Goal: Check status: Check status

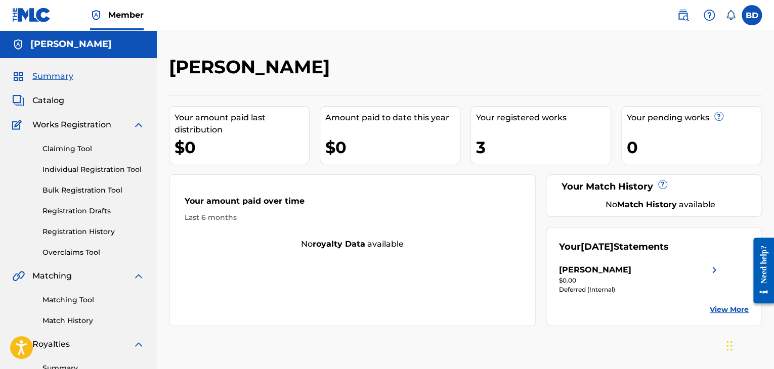
scroll to position [101, 0]
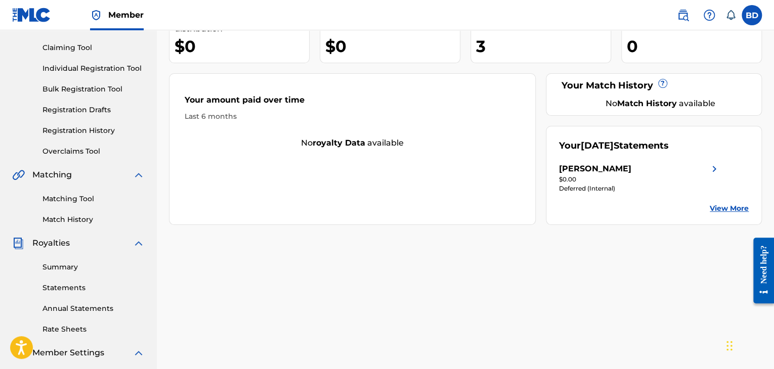
click at [68, 269] on link "Summary" at bounding box center [93, 267] width 102 height 11
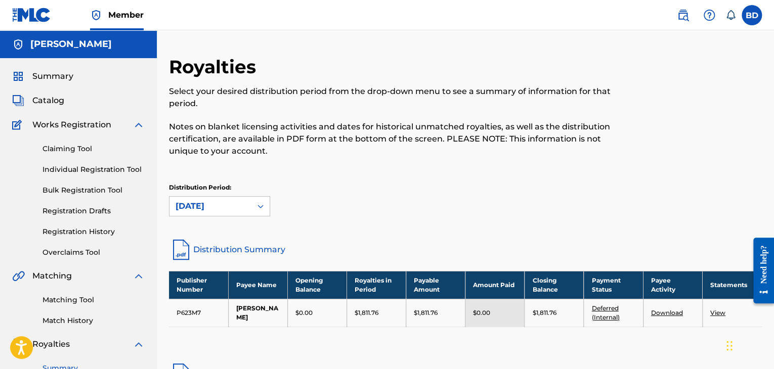
click at [94, 226] on div "Claiming Tool Individual Registration Tool Bulk Registration Tool Registration …" at bounding box center [78, 194] width 133 height 127
click at [95, 227] on link "Registration History" at bounding box center [93, 232] width 102 height 11
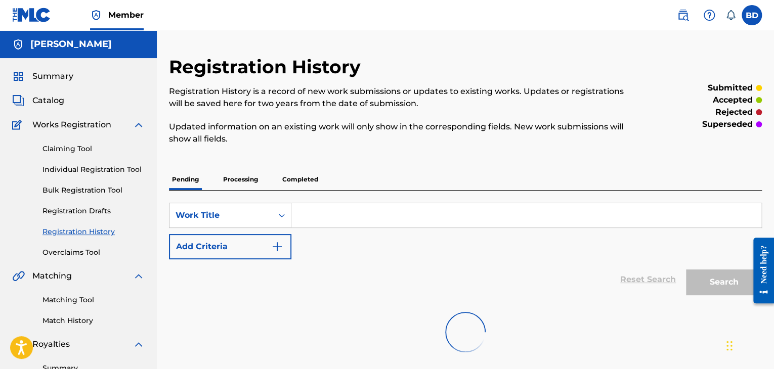
scroll to position [51, 0]
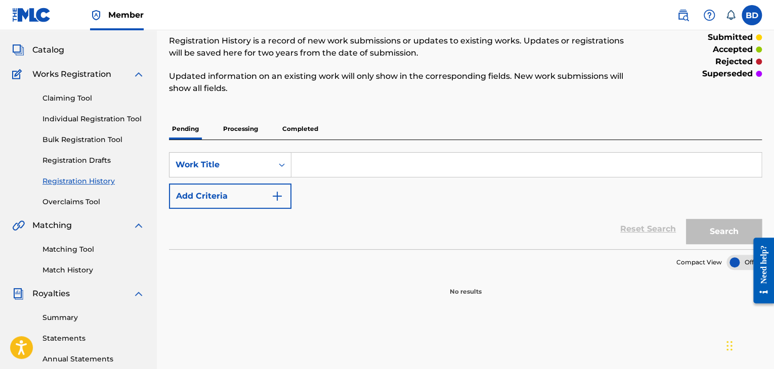
click at [242, 132] on p "Processing" at bounding box center [240, 128] width 41 height 21
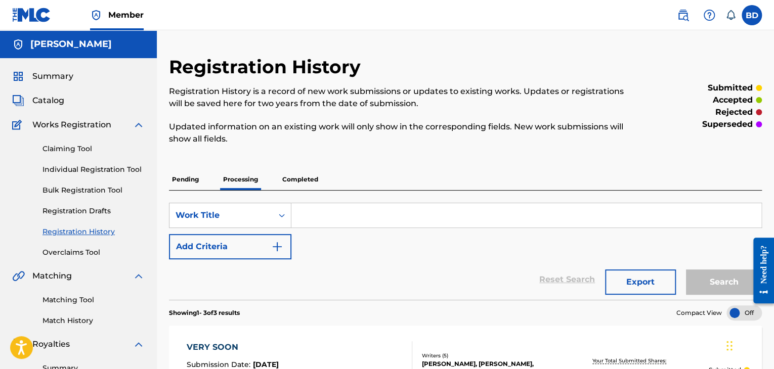
click at [300, 178] on p "Completed" at bounding box center [300, 179] width 42 height 21
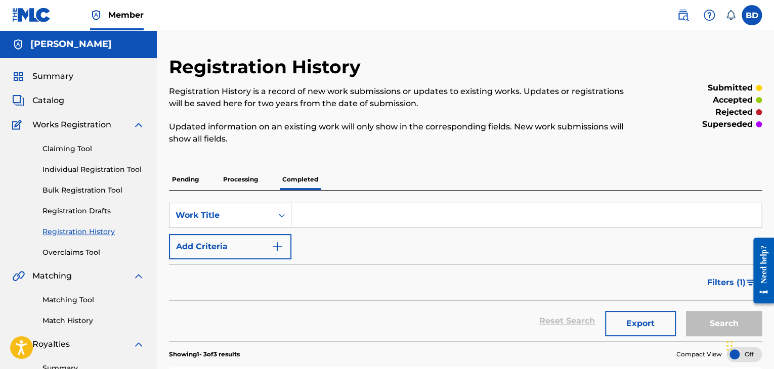
click at [64, 76] on span "Summary" at bounding box center [52, 76] width 41 height 12
